Goal: Browse casually: Explore the website without a specific task or goal

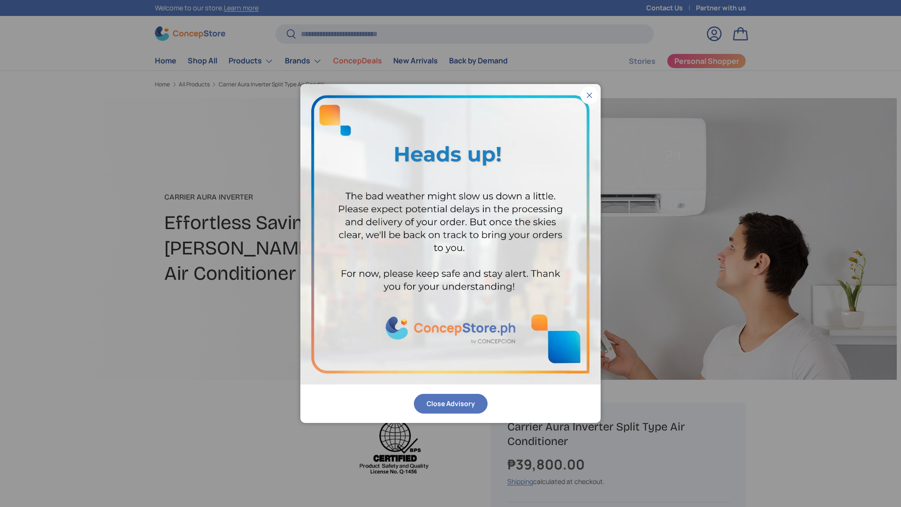
scroll to position [0, 295]
